Goal: Navigation & Orientation: Go to known website

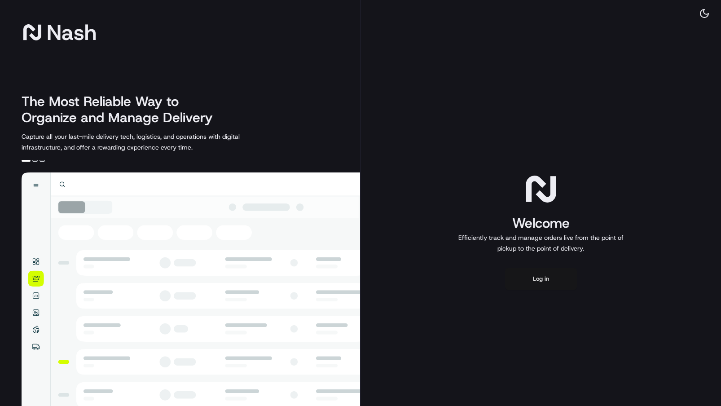
click at [545, 276] on button "Log in" at bounding box center [541, 279] width 72 height 22
